Goal: Navigation & Orientation: Go to known website

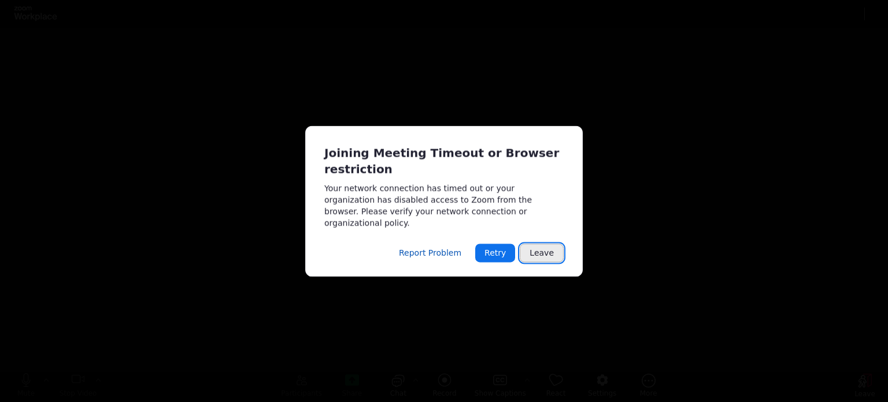
click at [550, 250] on button "Leave" at bounding box center [542, 252] width 44 height 19
